Goal: Find specific page/section: Find specific page/section

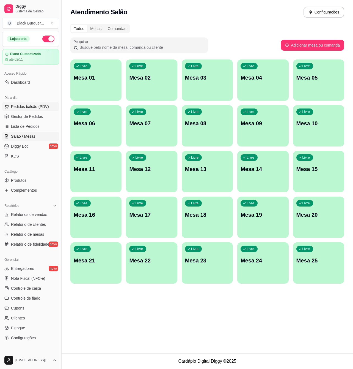
click at [37, 106] on span "Pedidos balcão (PDV)" at bounding box center [30, 107] width 38 height 6
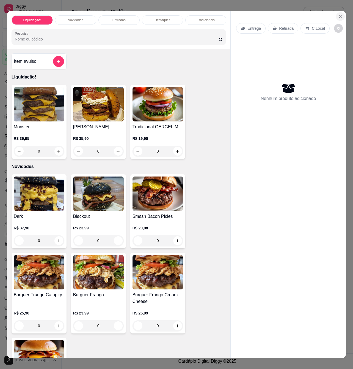
click at [340, 12] on button "Close" at bounding box center [340, 16] width 9 height 9
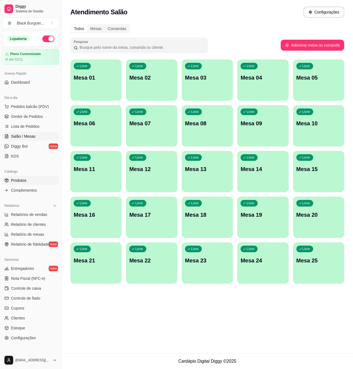
click at [31, 180] on link "Produtos" at bounding box center [30, 180] width 57 height 9
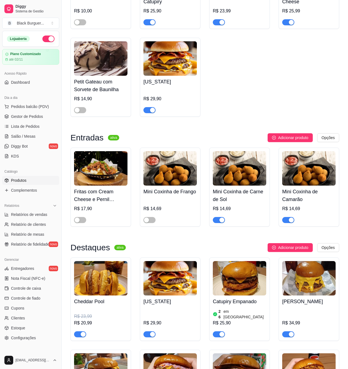
scroll to position [367, 0]
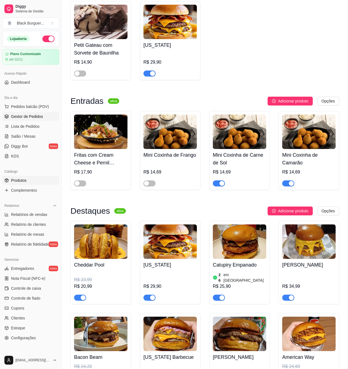
click at [40, 118] on span "Gestor de Pedidos" at bounding box center [27, 117] width 32 height 6
